Goal: Communication & Community: Participate in discussion

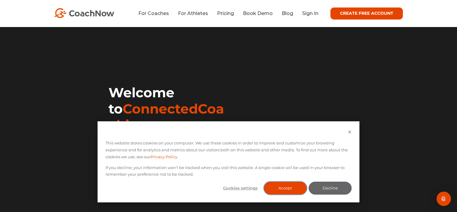
click at [275, 188] on button "Accept" at bounding box center [284, 188] width 43 height 13
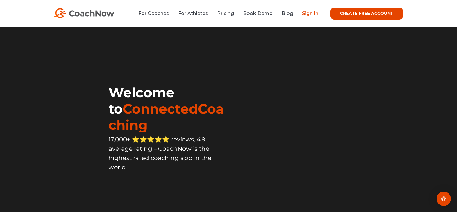
click at [312, 14] on link "Sign In" at bounding box center [310, 14] width 16 height 6
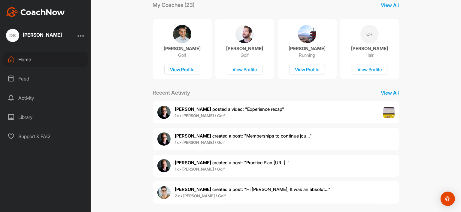
scroll to position [112, 0]
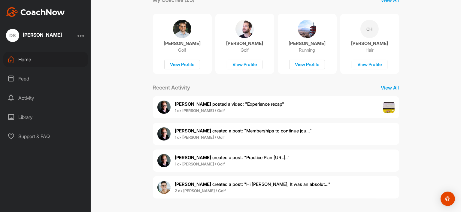
click at [26, 59] on div "Home" at bounding box center [45, 59] width 85 height 15
click at [229, 185] on span "[PERSON_NAME] created a post : "Hi [PERSON_NAME], It was an absolut..."" at bounding box center [253, 184] width 156 height 6
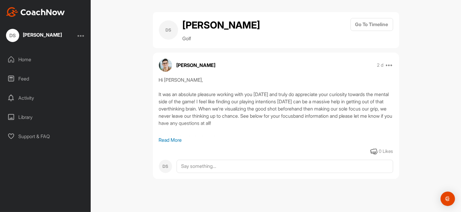
click at [175, 140] on p "Read More" at bounding box center [276, 139] width 234 height 7
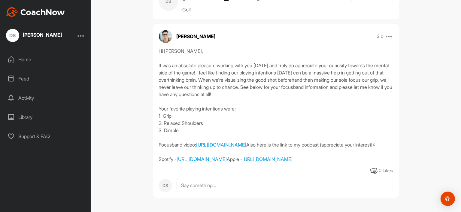
scroll to position [57, 0]
click at [247, 142] on link "[URL][DOMAIN_NAME]" at bounding box center [221, 145] width 50 height 6
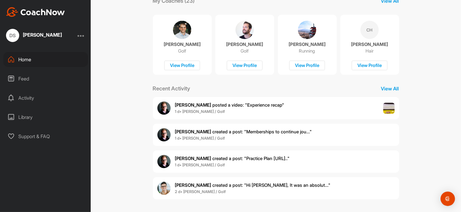
scroll to position [111, 0]
click at [195, 161] on span "[PERSON_NAME] created a post : "Practice Plan [URL].."" at bounding box center [232, 159] width 115 height 6
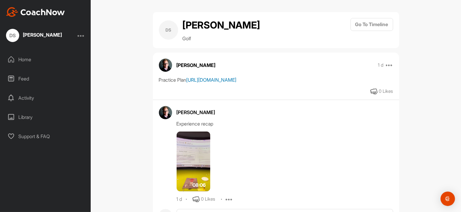
click at [227, 83] on link "[URL][DOMAIN_NAME]" at bounding box center [212, 80] width 50 height 6
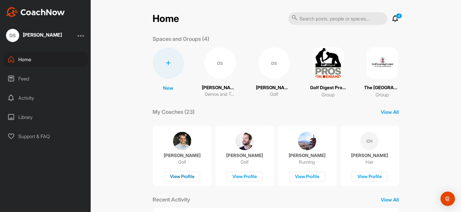
click at [173, 176] on div "View Profile" at bounding box center [182, 177] width 36 height 10
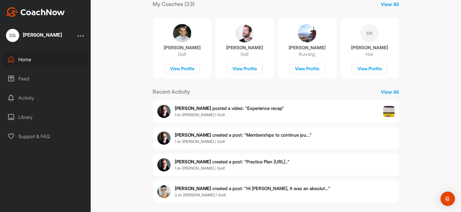
scroll to position [112, 0]
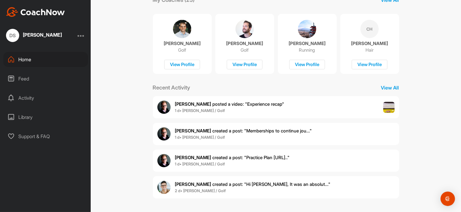
click at [217, 131] on span "[PERSON_NAME] created a post : "Memberships to continue jou..."" at bounding box center [243, 131] width 137 height 6
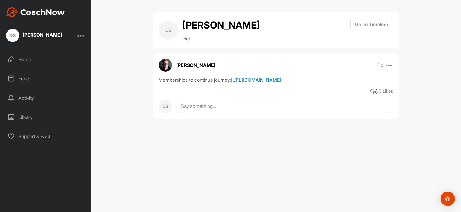
click at [231, 83] on link "[URL][DOMAIN_NAME]" at bounding box center [256, 80] width 50 height 6
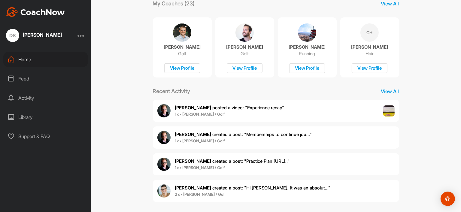
scroll to position [112, 0]
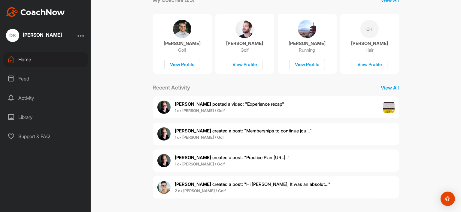
click at [249, 102] on span "[PERSON_NAME] posted a video : " Experience recap "" at bounding box center [229, 104] width 109 height 6
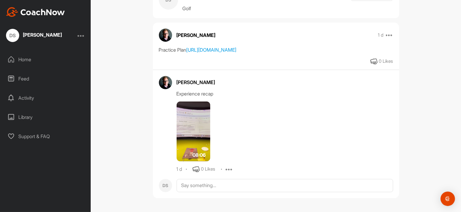
scroll to position [51, 0]
click at [196, 123] on img at bounding box center [194, 132] width 34 height 60
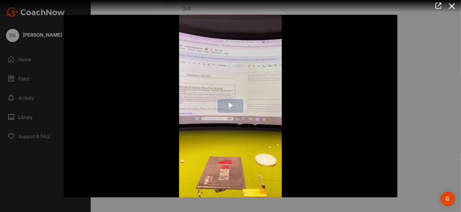
click at [231, 106] on span "Video Player" at bounding box center [231, 106] width 0 height 0
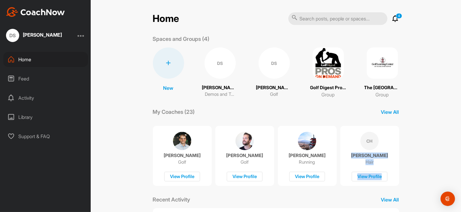
drag, startPoint x: 456, startPoint y: 117, endPoint x: 460, endPoint y: 153, distance: 36.6
click at [460, 153] on div "Home 4 Notifications Invitations This Week [PERSON_NAME] posted a video : " Exp…" at bounding box center [276, 106] width 370 height 212
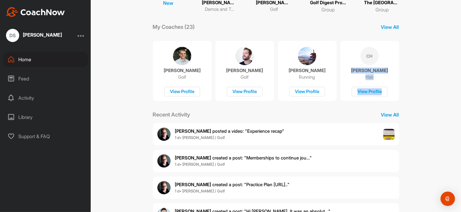
scroll to position [112, 0]
